Goal: Task Accomplishment & Management: Use online tool/utility

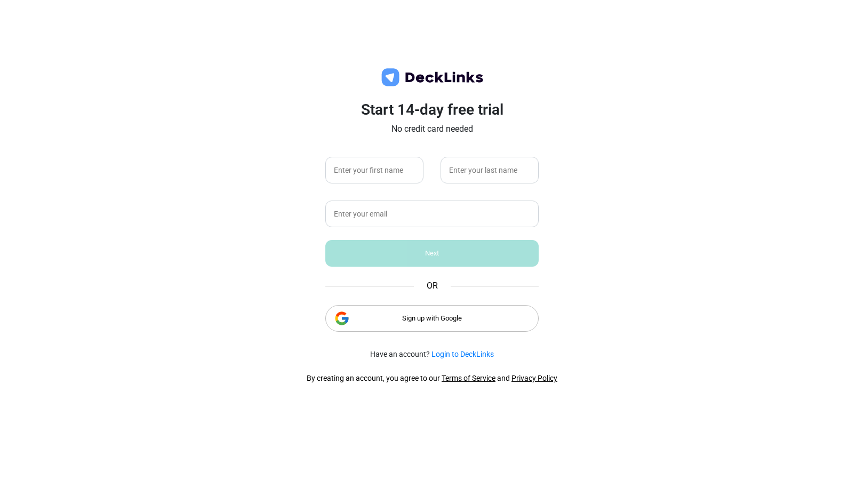
click at [401, 228] on div "Start 14-day free trial No credit card needed Next OR Sign up with Google" at bounding box center [431, 221] width 213 height 240
click at [424, 226] on input "text" at bounding box center [431, 213] width 213 height 27
click at [395, 190] on div "Start 14-day free trial No credit card needed Next OR Sign up with Google" at bounding box center [431, 221] width 213 height 240
click at [391, 169] on input "text" at bounding box center [374, 170] width 98 height 27
type input "djflkjdhsfads"
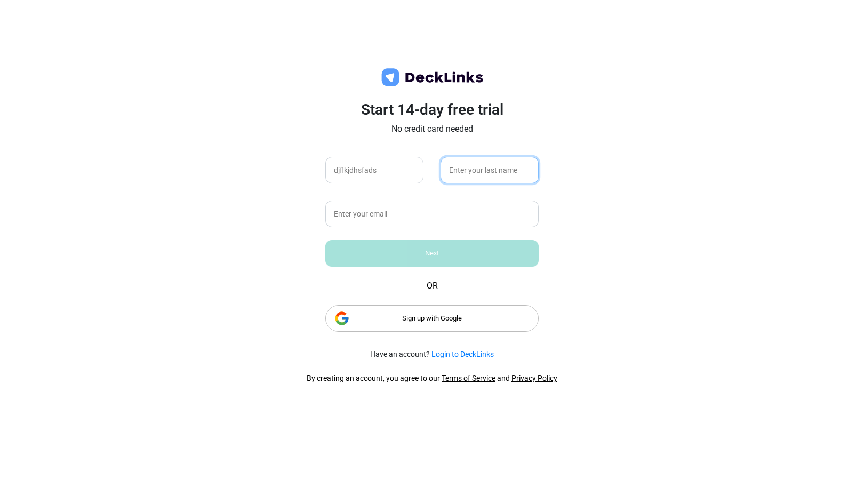
click at [471, 179] on input "text" at bounding box center [489, 170] width 98 height 27
type input "fdksjfkld"
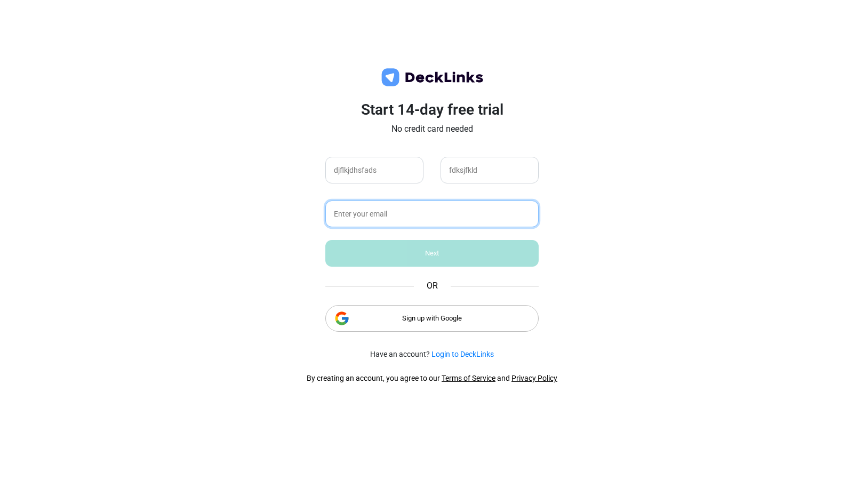
click at [431, 221] on input "text" at bounding box center [431, 213] width 213 height 27
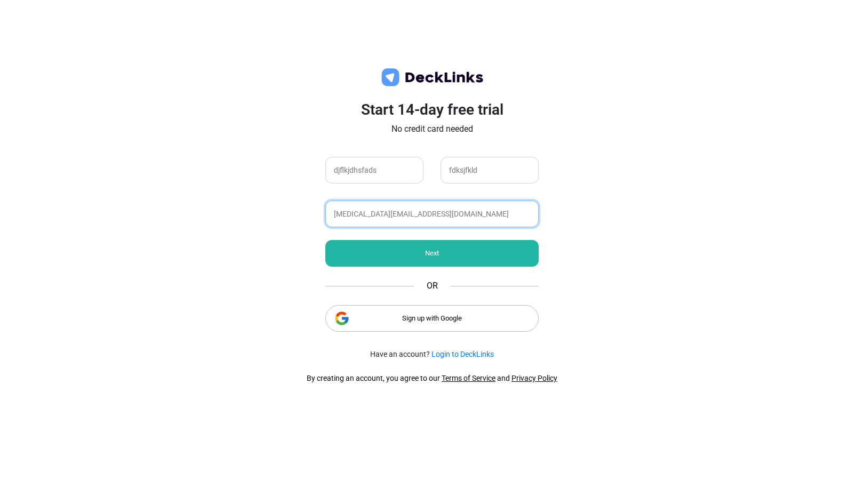
type input "[MEDICAL_DATA][EMAIL_ADDRESS][DOMAIN_NAME]"
click at [431, 229] on div "Start 14-day free trial No credit card needed djflkjdhsfads fdksjfkld yasmin@ca…" at bounding box center [431, 221] width 213 height 240
click at [431, 244] on div "Next" at bounding box center [431, 253] width 213 height 27
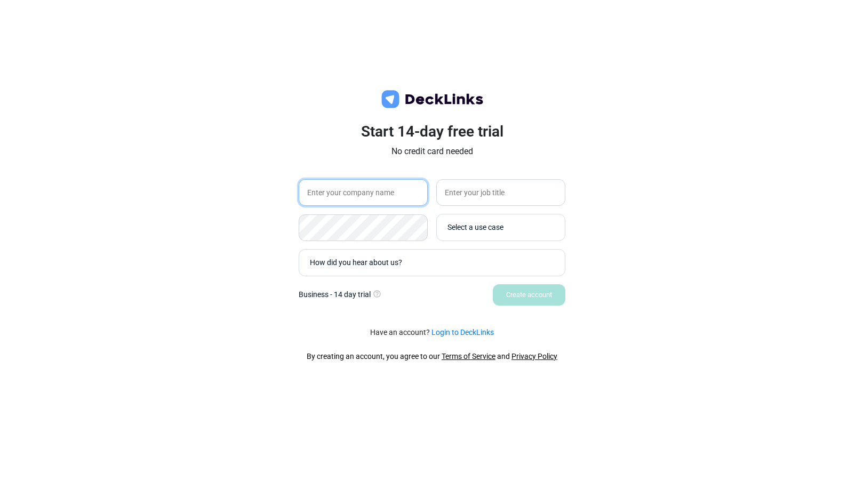
click at [387, 194] on input "text" at bounding box center [363, 192] width 129 height 27
type input "dfadsfads"
click at [484, 200] on input "text" at bounding box center [500, 192] width 129 height 27
type input "asdfsdfsdf"
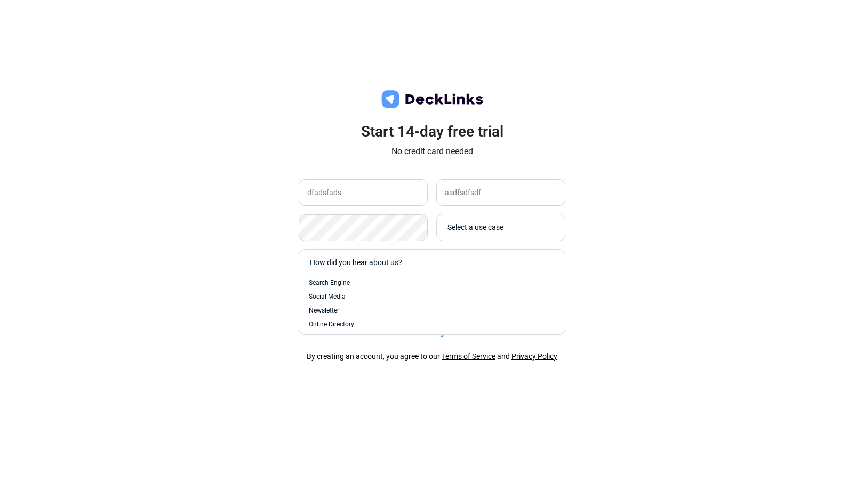
click at [483, 258] on div "How did you hear about us?" at bounding box center [435, 262] width 250 height 11
click at [468, 286] on div "Search Engine" at bounding box center [432, 283] width 246 height 10
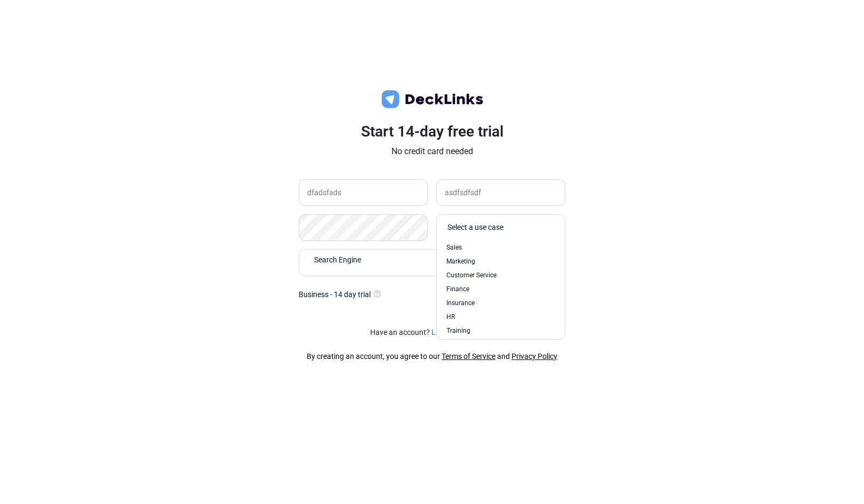
click at [499, 226] on div "Select a use case" at bounding box center [503, 227] width 112 height 11
click at [503, 276] on div "Customer Service" at bounding box center [500, 275] width 109 height 10
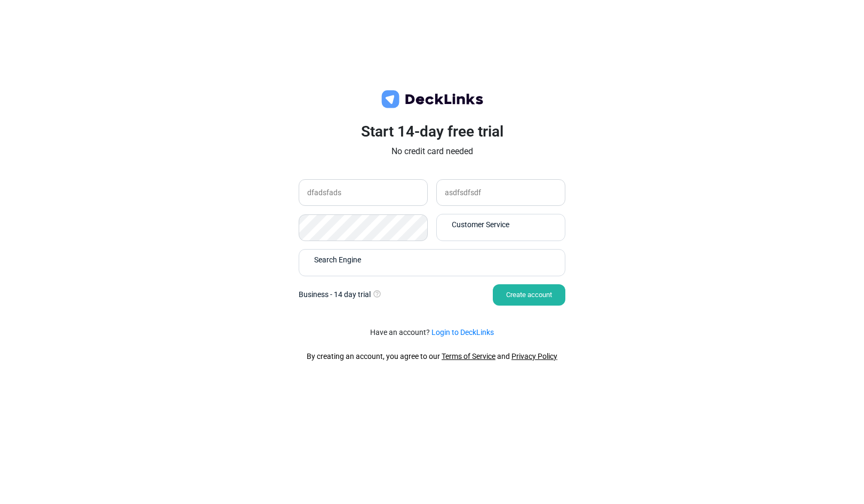
click at [513, 296] on div "Create account" at bounding box center [529, 294] width 73 height 21
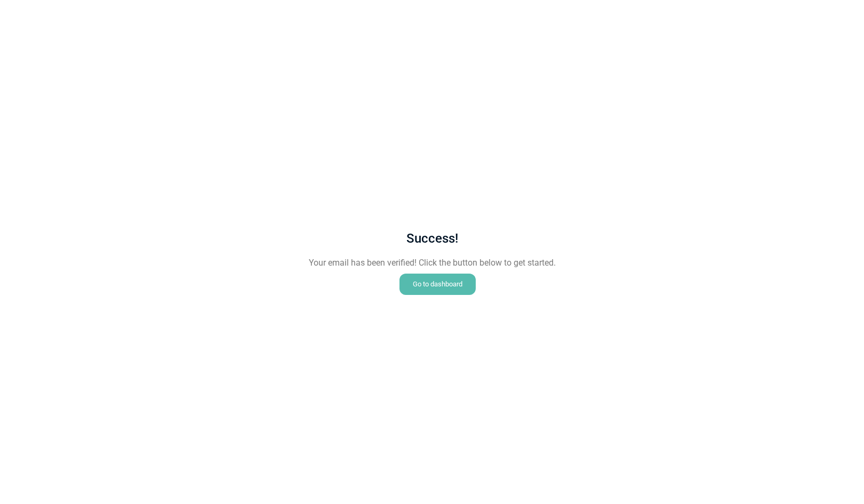
click at [458, 283] on div "Go to dashboard" at bounding box center [437, 284] width 76 height 21
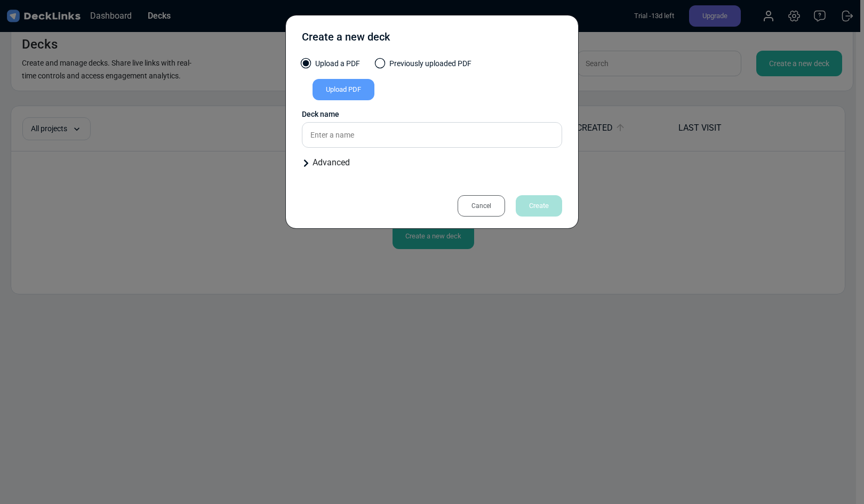
click at [343, 98] on div "Upload PDF" at bounding box center [343, 89] width 62 height 21
click at [0, 0] on input "Upload PDF" at bounding box center [0, 0] width 0 height 0
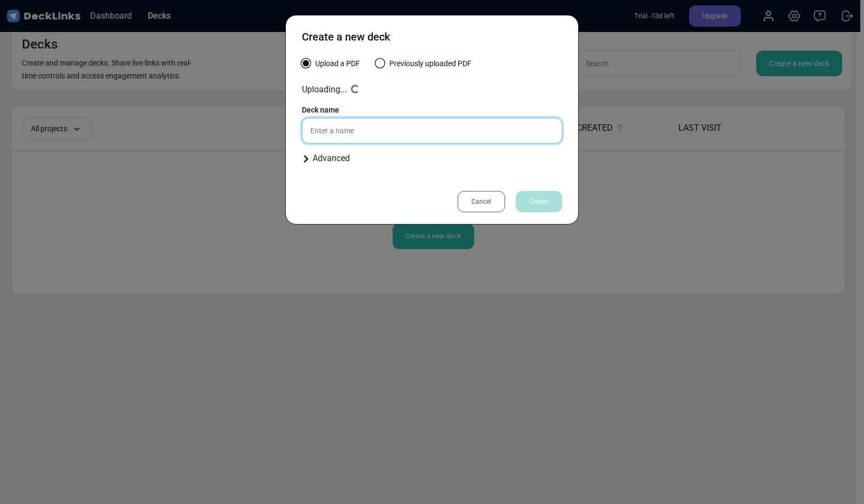
click at [342, 134] on input "text" at bounding box center [432, 131] width 260 height 26
type input "a"
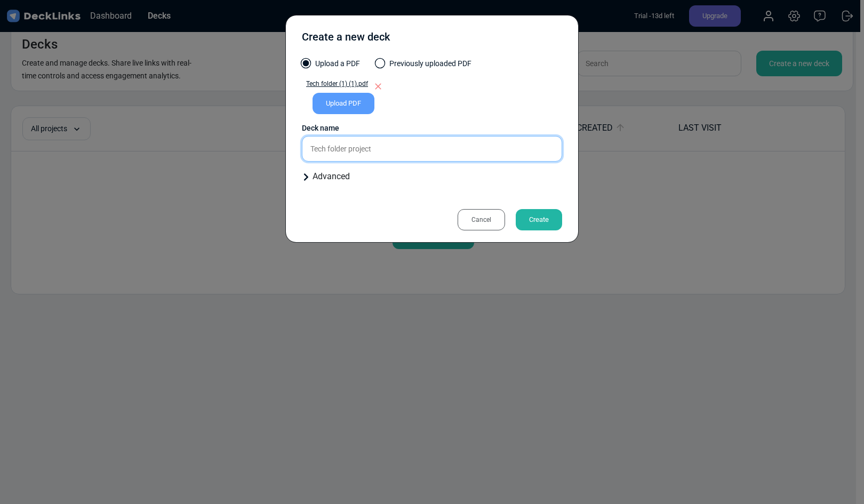
type input "Tech folder project"
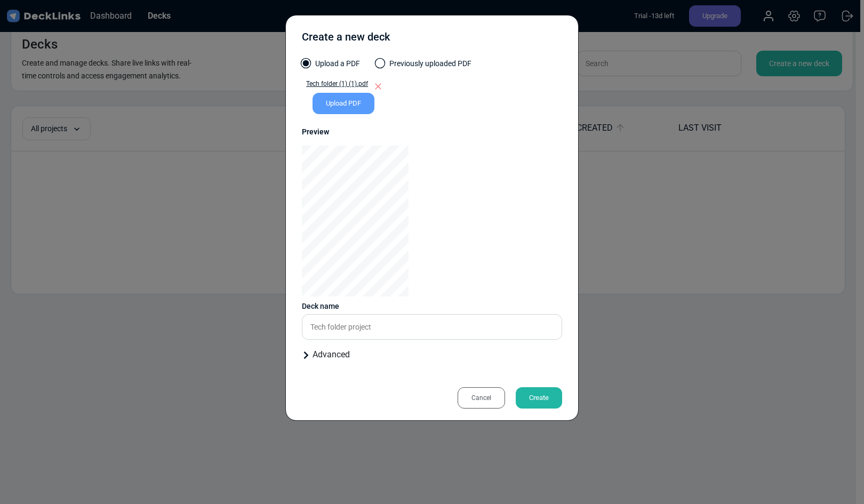
click at [528, 392] on div "Create" at bounding box center [539, 397] width 46 height 21
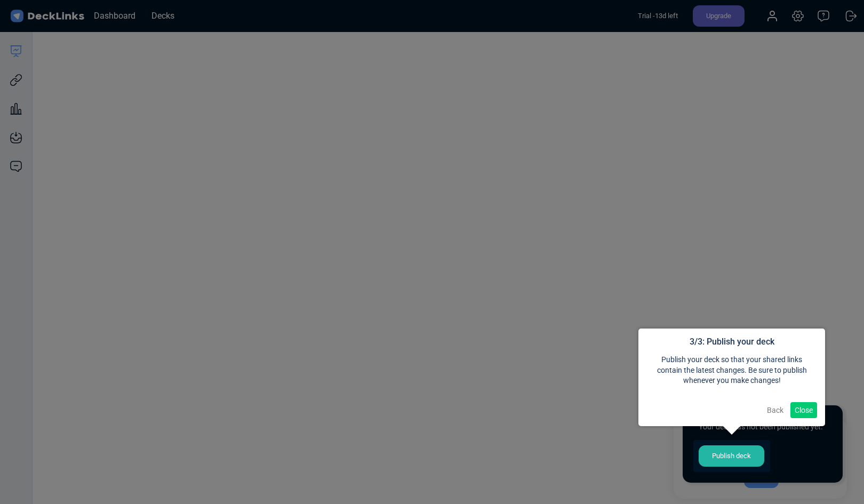
click at [749, 454] on div at bounding box center [731, 456] width 77 height 32
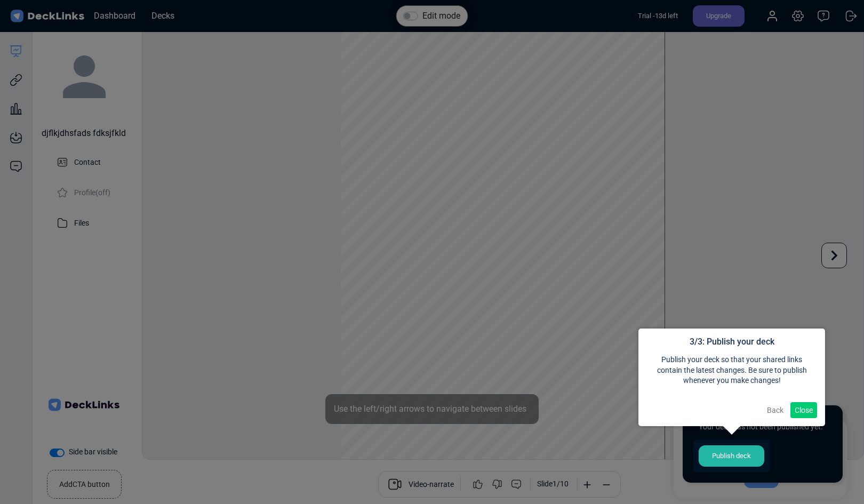
click at [802, 413] on button "Close" at bounding box center [803, 410] width 27 height 16
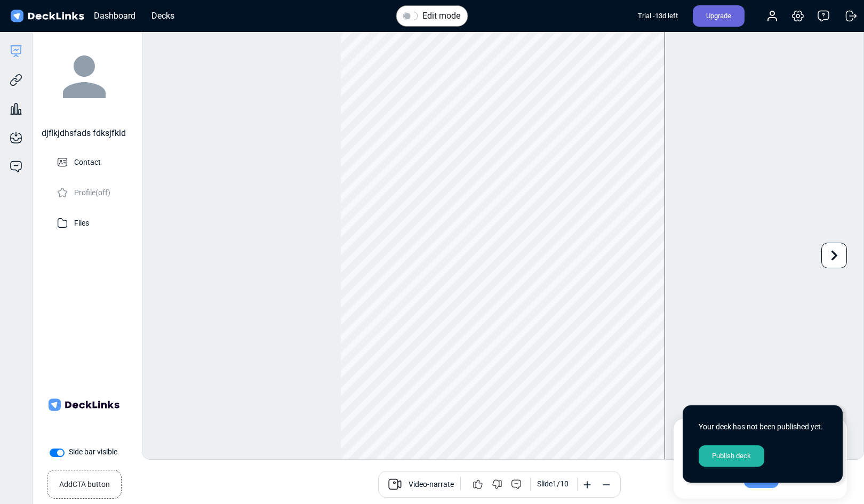
click at [261, 297] on div "Edit mode Change photo Updating this image will immediately apply to all of you…" at bounding box center [503, 243] width 722 height 434
click at [746, 347] on div "Edit mode Change photo Updating this image will immediately apply to all of you…" at bounding box center [503, 243] width 722 height 434
click at [729, 455] on div "Publish deck" at bounding box center [731, 455] width 66 height 21
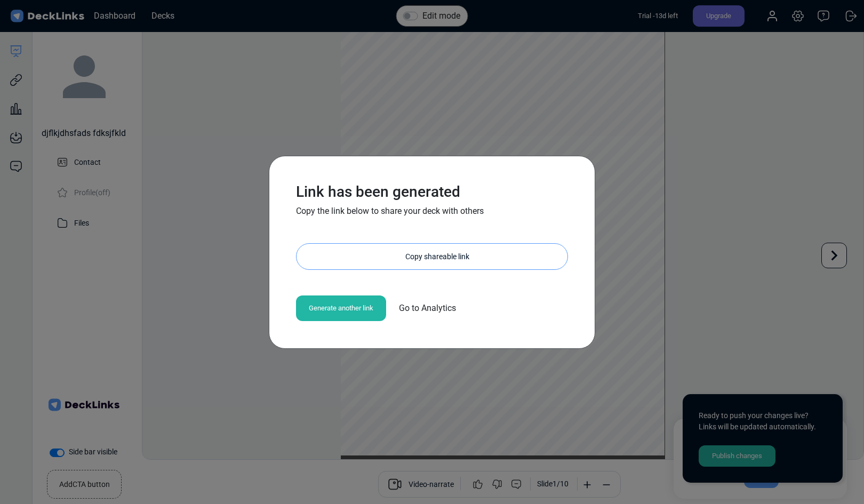
click at [445, 257] on div "Copy shareable link" at bounding box center [437, 257] width 260 height 26
click at [791, 258] on div "Link has been generated Copy the link below to share your deck with others [URL…" at bounding box center [432, 252] width 864 height 504
